Goal: Task Accomplishment & Management: Manage account settings

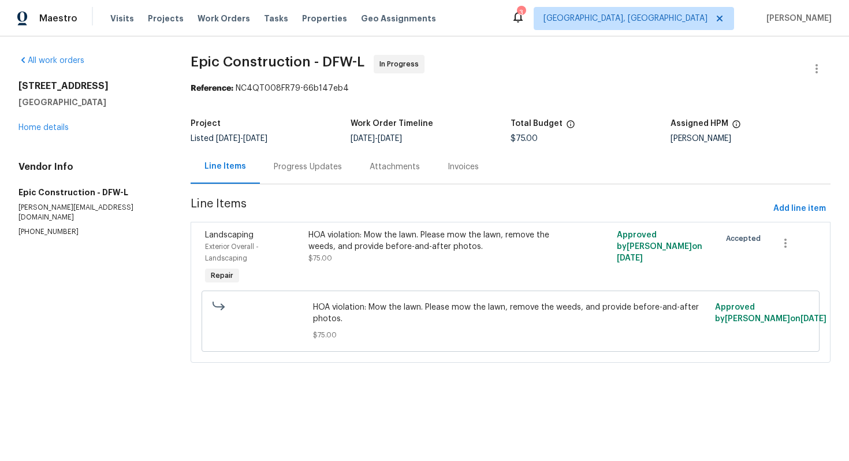
click at [323, 161] on div "Progress Updates" at bounding box center [308, 167] width 96 height 34
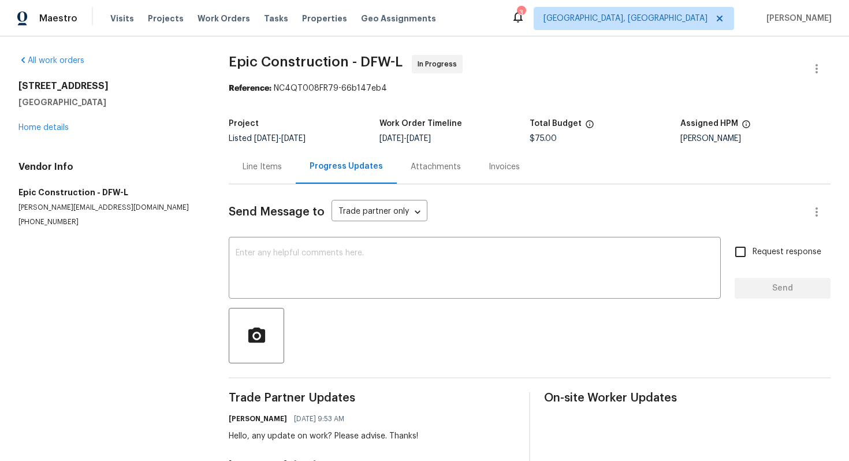
click at [43, 224] on p "(214) 208-1878" at bounding box center [109, 222] width 183 height 10
copy p "(214) 208-1878"
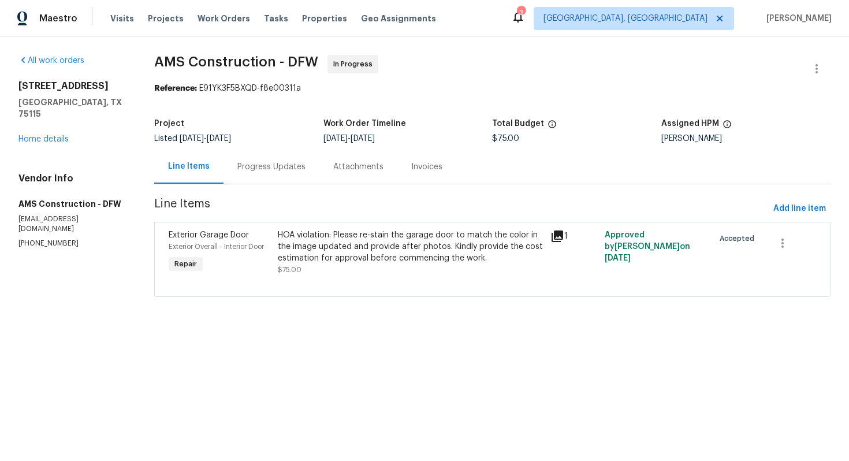
click at [268, 172] on div "Progress Updates" at bounding box center [271, 167] width 68 height 12
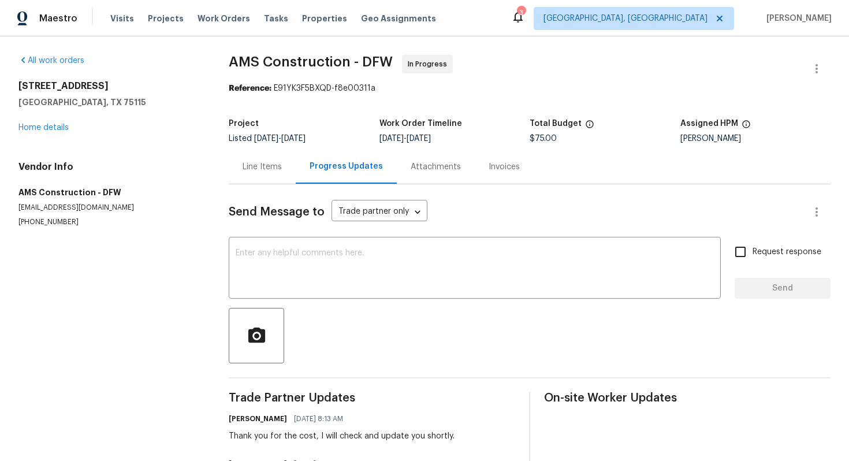
click at [250, 170] on div "Line Items" at bounding box center [262, 167] width 39 height 12
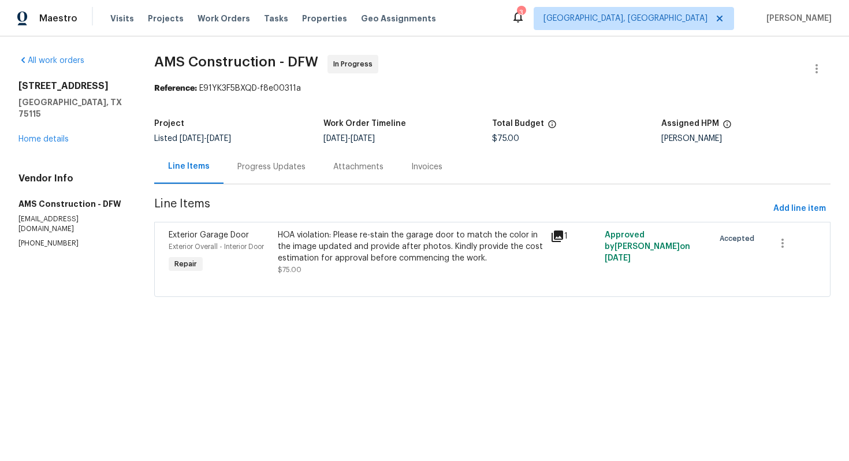
click at [333, 255] on div "HOA violation: Please re-stain the garage door to match the color in the image …" at bounding box center [411, 246] width 266 height 35
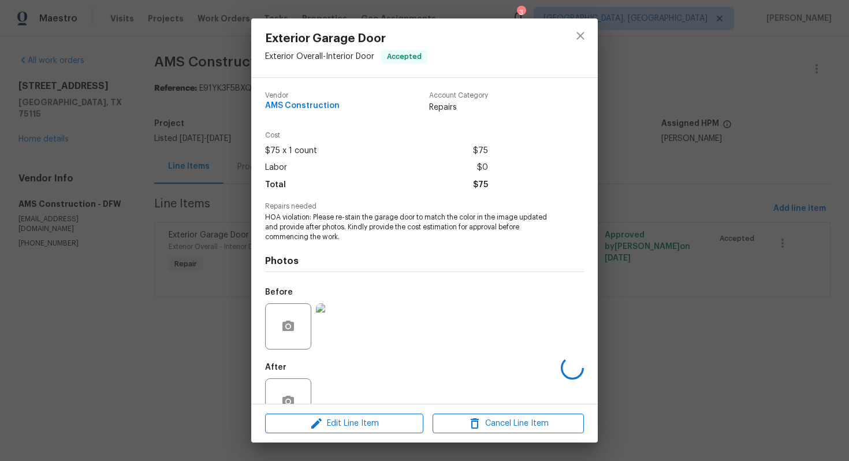
scroll to position [33, 0]
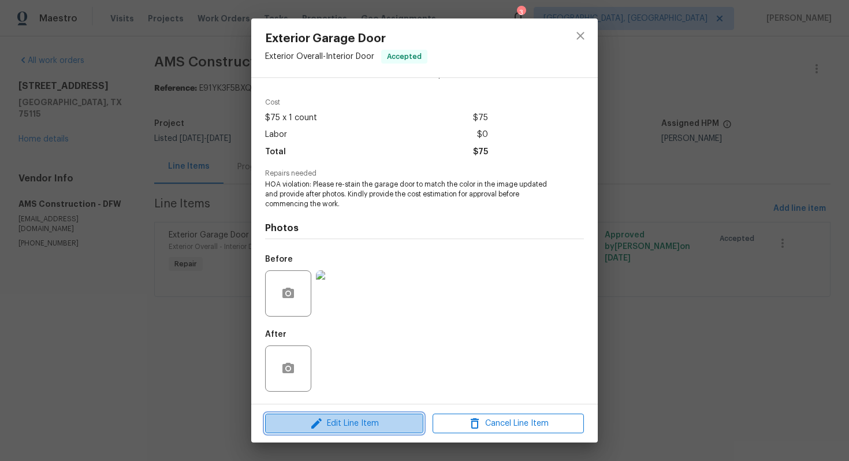
click at [332, 426] on span "Edit Line Item" at bounding box center [344, 423] width 151 height 14
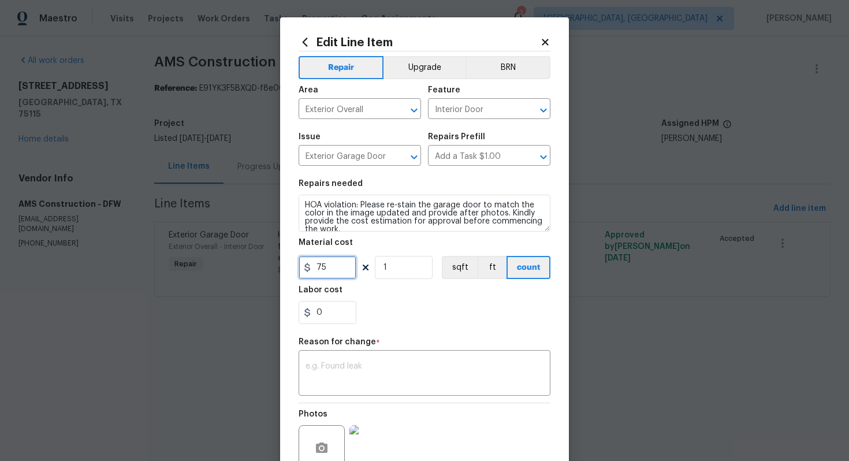
click at [315, 271] on input "75" at bounding box center [328, 267] width 58 height 23
type input "475"
click at [329, 363] on textarea at bounding box center [425, 374] width 238 height 24
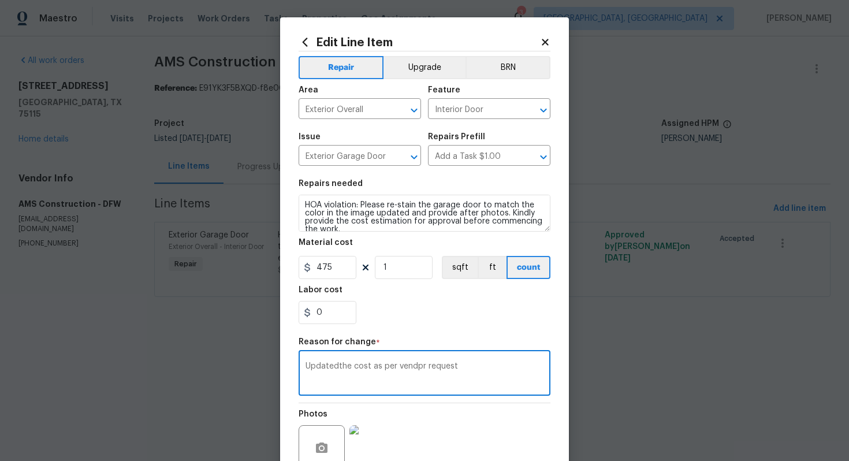
click at [338, 367] on textarea "Updatedthe cost as per vendpr request" at bounding box center [425, 374] width 238 height 24
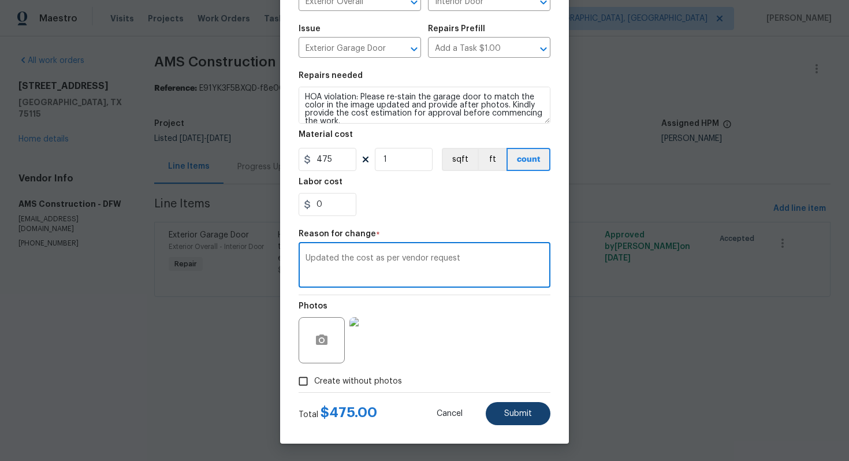
type textarea "Updated the cost as per vendor request"
click at [517, 403] on button "Submit" at bounding box center [518, 413] width 65 height 23
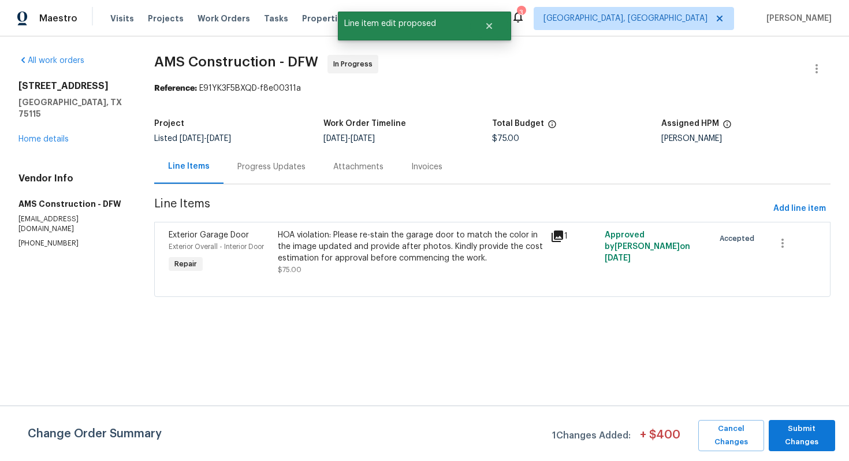
scroll to position [0, 0]
click at [817, 432] on span "Submit Changes" at bounding box center [802, 435] width 55 height 27
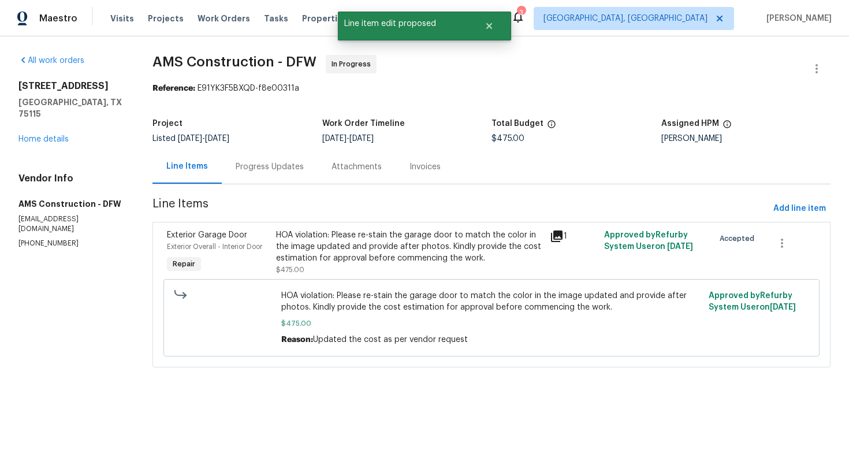
click at [281, 169] on div "Progress Updates" at bounding box center [270, 167] width 68 height 12
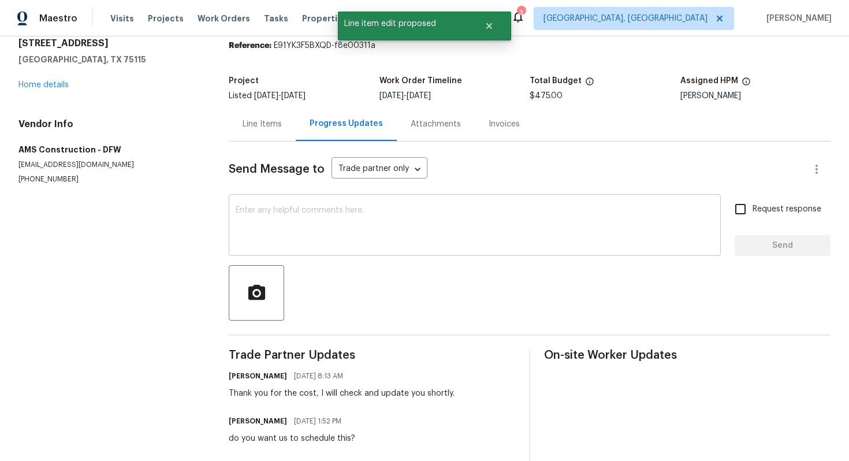
scroll to position [55, 0]
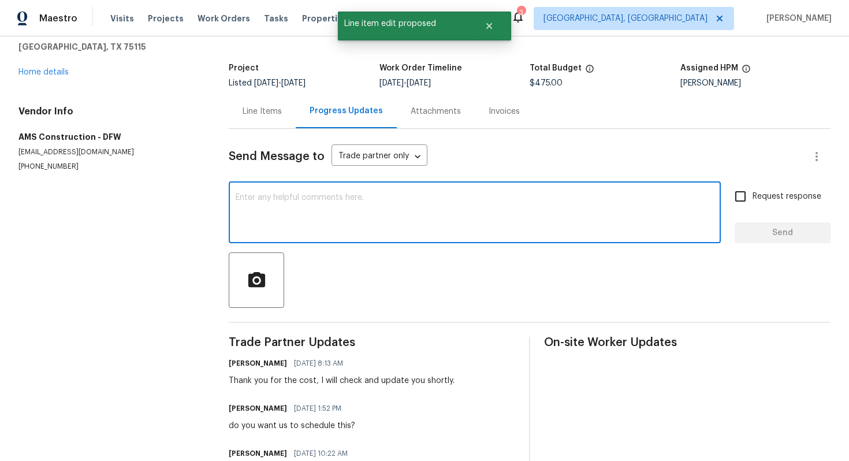
click at [299, 213] on textarea at bounding box center [475, 213] width 478 height 40
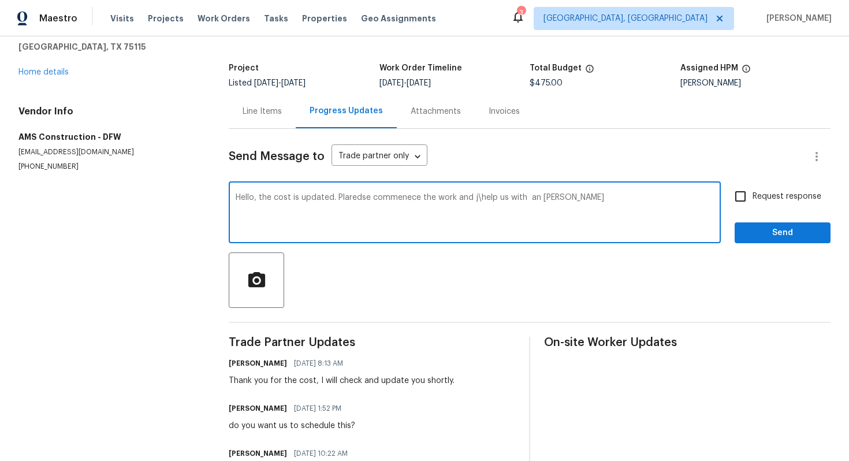
drag, startPoint x: 588, startPoint y: 196, endPoint x: 122, endPoint y: 146, distance: 468.3
click at [125, 151] on div "All work orders [STREET_ADDRESS] Home details Vendor Info AMS Construction - DF…" at bounding box center [424, 273] width 849 height 585
type textarea "Hello, the cost is updated. Plaredse commenece the work and j\help us with an […"
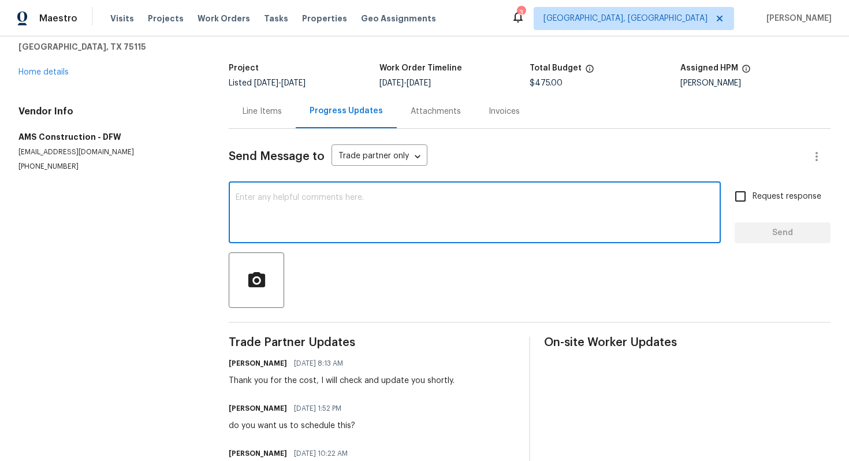
paste textarea "Hello, the cost has been updated. Please commence the work and provide us with …"
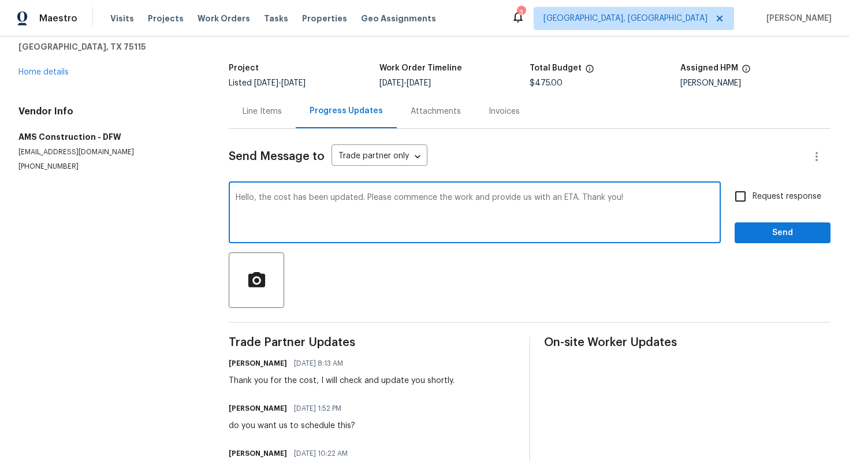
type textarea "Hello, the cost has been updated. Please commence the work and provide us with …"
click at [741, 200] on input "Request response" at bounding box center [740, 196] width 24 height 24
checkbox input "true"
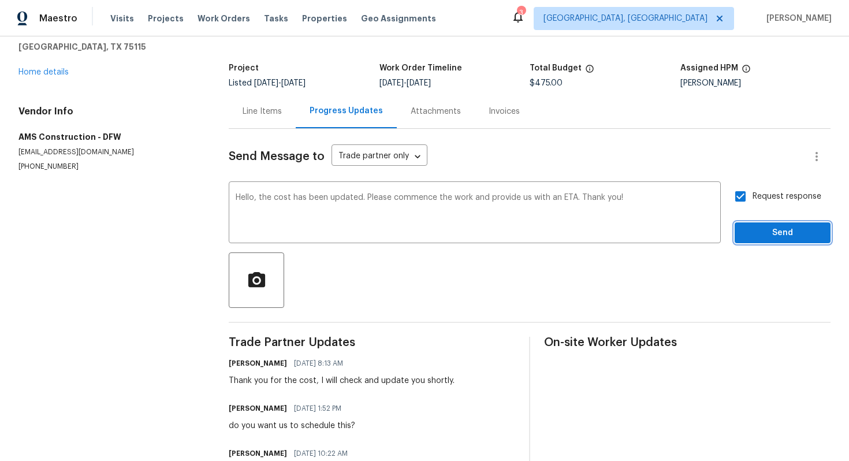
click at [771, 240] on button "Send" at bounding box center [783, 232] width 96 height 21
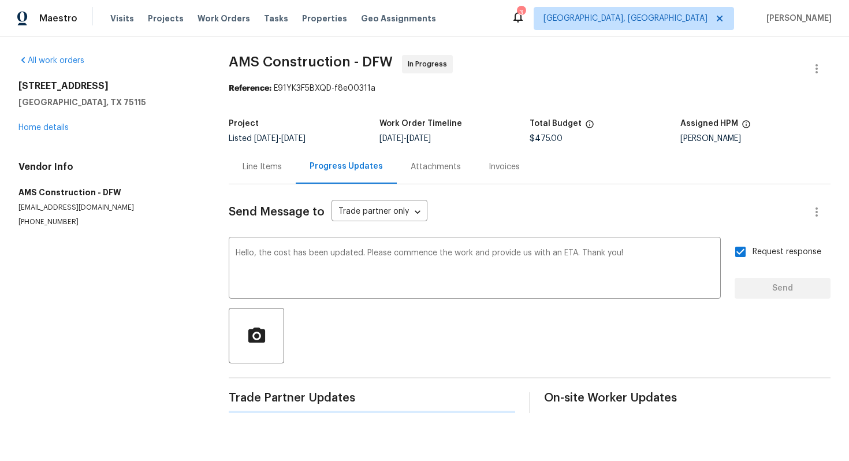
scroll to position [0, 0]
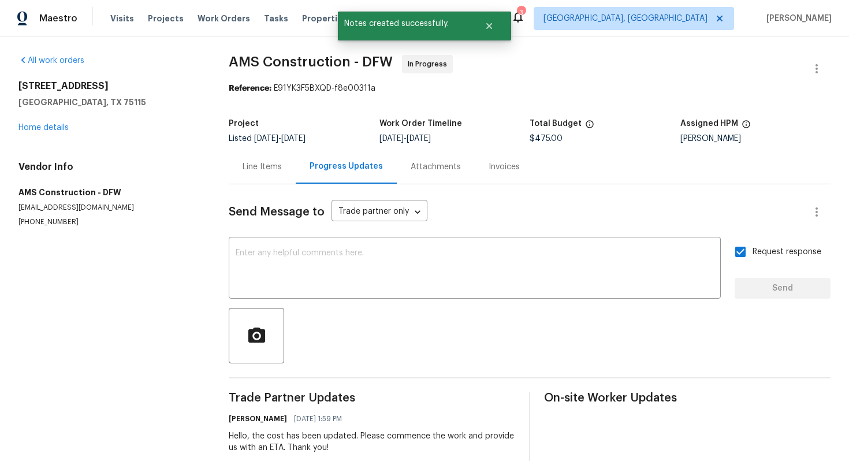
click at [258, 160] on div "Line Items" at bounding box center [262, 167] width 67 height 34
